Goal: Navigation & Orientation: Find specific page/section

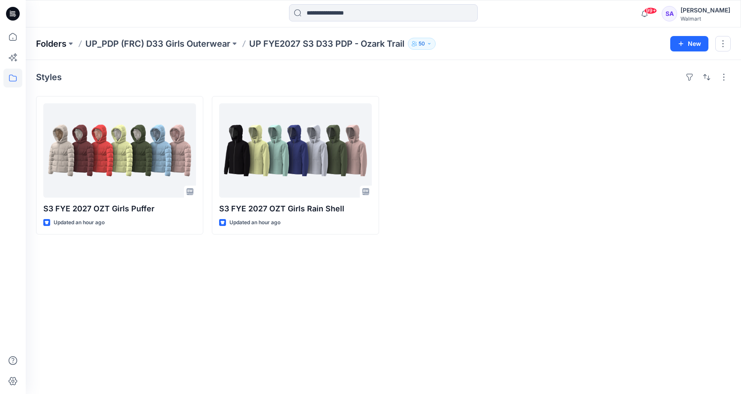
click at [53, 43] on p "Folders" at bounding box center [51, 44] width 30 height 12
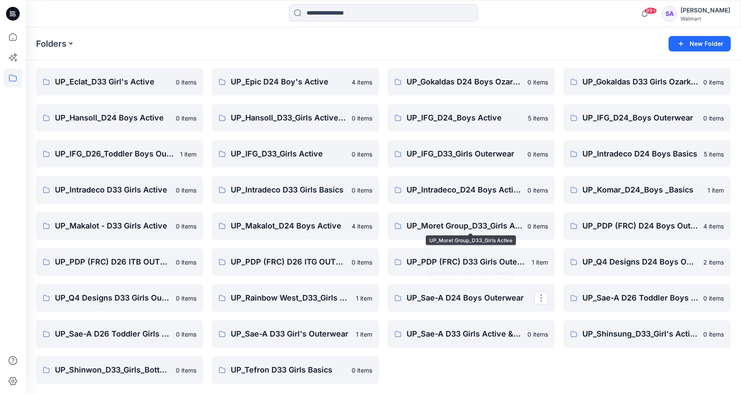
scroll to position [98, 0]
click at [669, 229] on p "UP_PDP (FRC) D24 Boys Outerwear" at bounding box center [646, 226] width 128 height 12
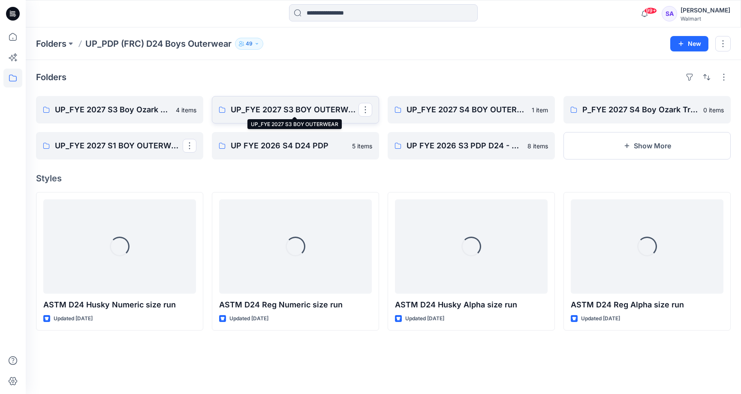
click at [278, 114] on p "UP_FYE 2027 S3 BOY OUTERWEAR" at bounding box center [295, 110] width 128 height 12
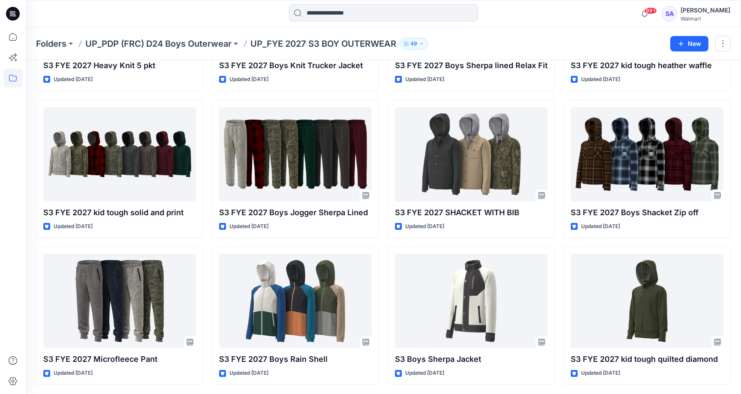
scroll to position [142, 0]
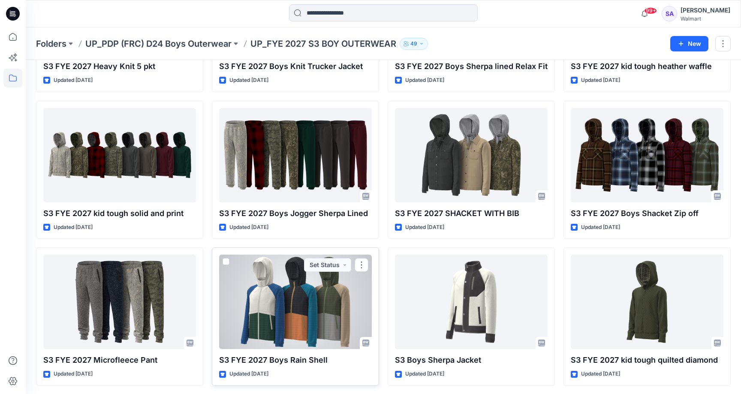
click at [282, 307] on div at bounding box center [295, 302] width 153 height 94
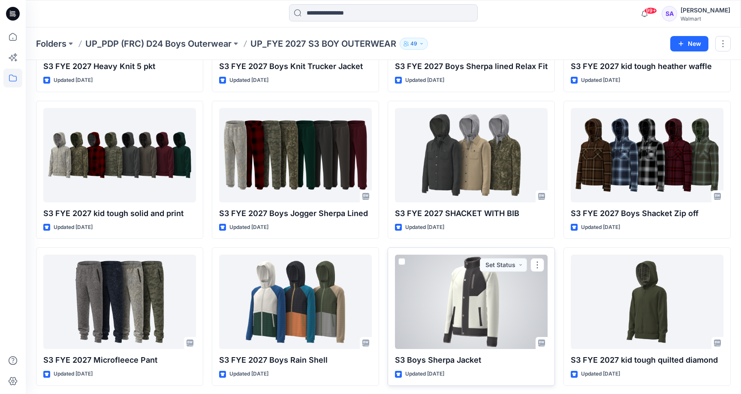
click at [452, 285] on div at bounding box center [471, 302] width 153 height 94
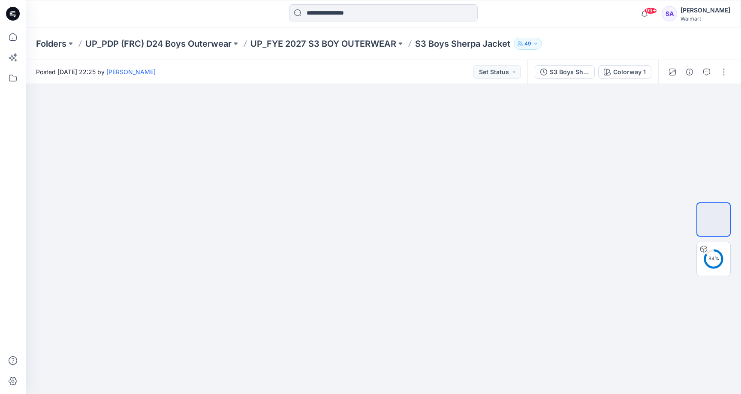
scroll to position [142, 0]
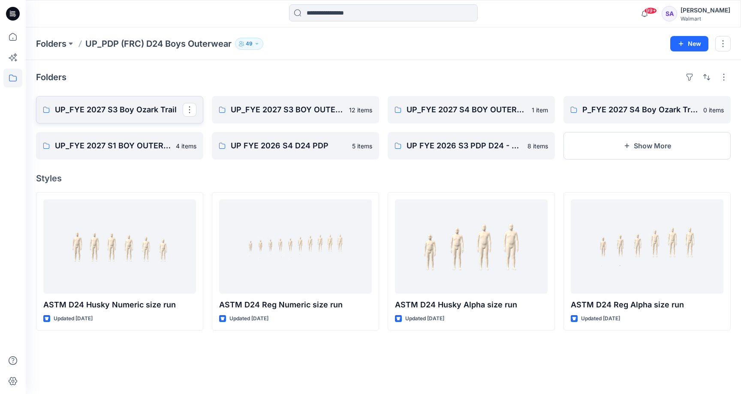
click at [137, 115] on p "UP_FYE 2027 S3 Boy Ozark Trail" at bounding box center [119, 110] width 128 height 12
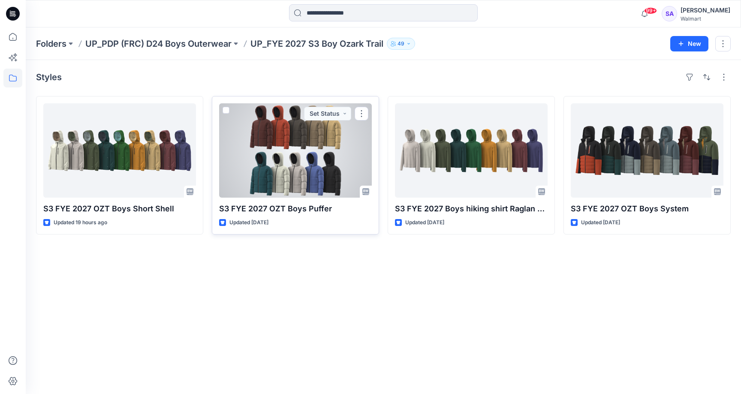
click at [300, 166] on div at bounding box center [295, 150] width 153 height 94
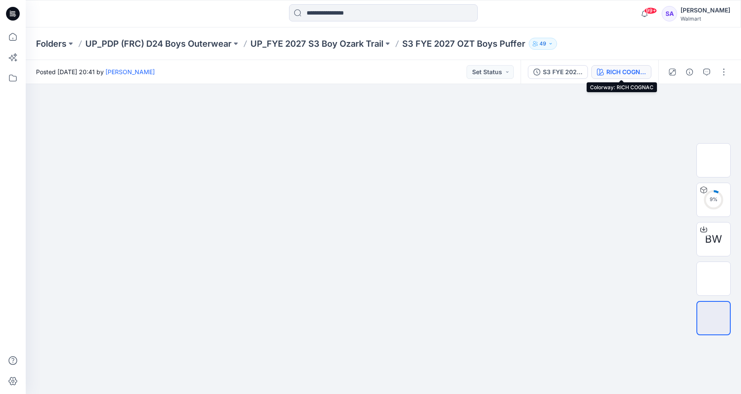
click at [613, 69] on div "RICH COGNAC" at bounding box center [625, 71] width 39 height 9
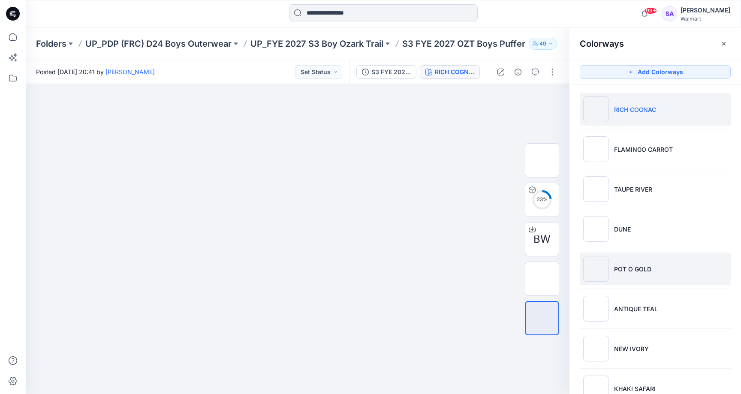
click at [620, 273] on p "POT O GOLD" at bounding box center [632, 269] width 37 height 9
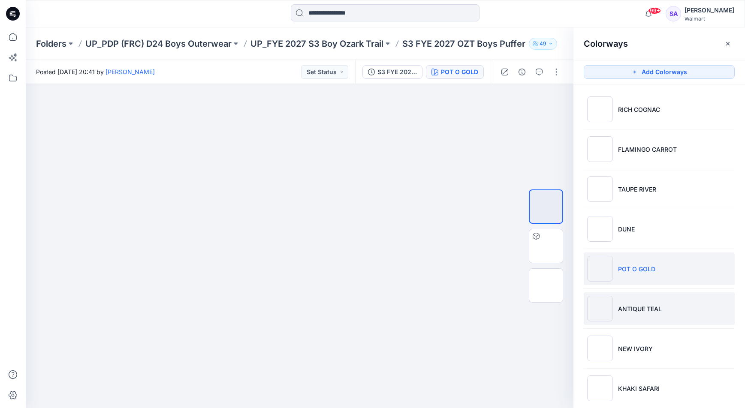
click at [637, 310] on p "ANTIQUE TEAL" at bounding box center [640, 308] width 44 height 9
